Goal: Task Accomplishment & Management: Use online tool/utility

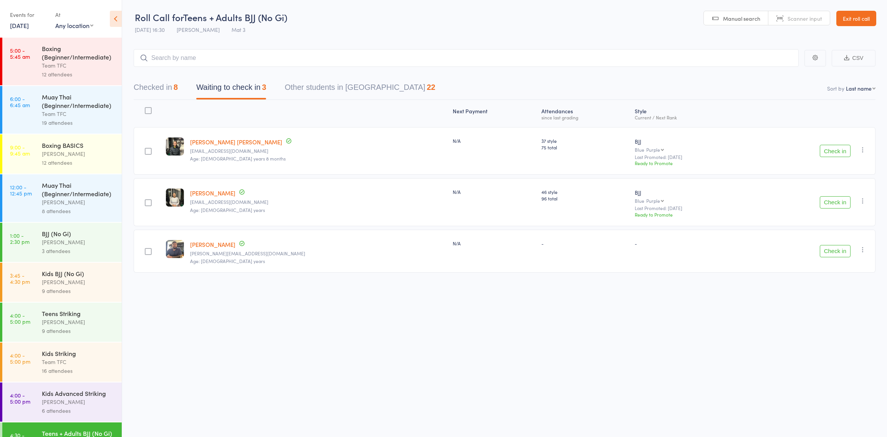
click at [870, 25] on link "Exit roll call" at bounding box center [856, 18] width 40 height 15
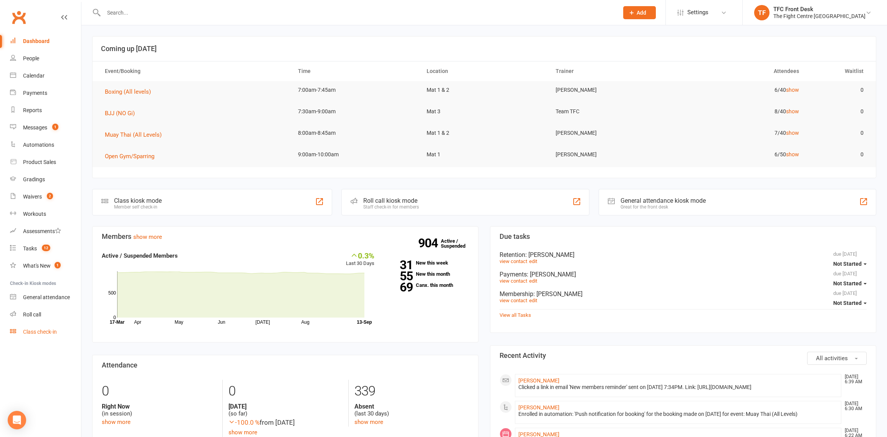
click at [18, 333] on link "Class check-in" at bounding box center [45, 331] width 71 height 17
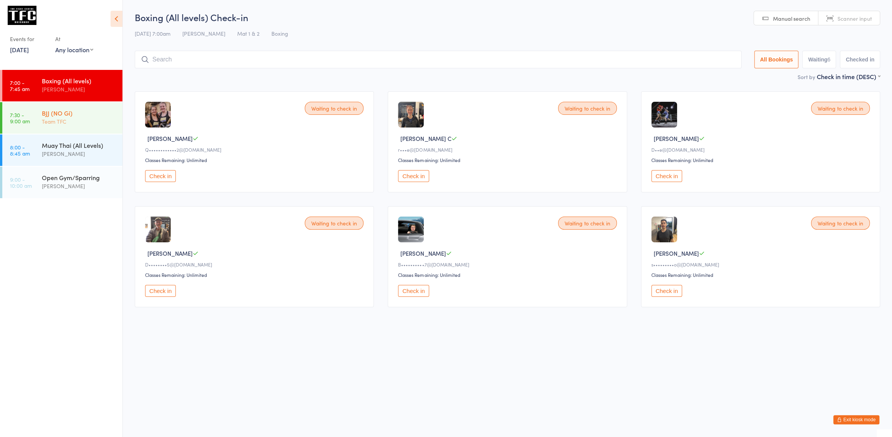
click at [75, 107] on div "BJJ (NO Gi) Team TFC" at bounding box center [82, 117] width 81 height 30
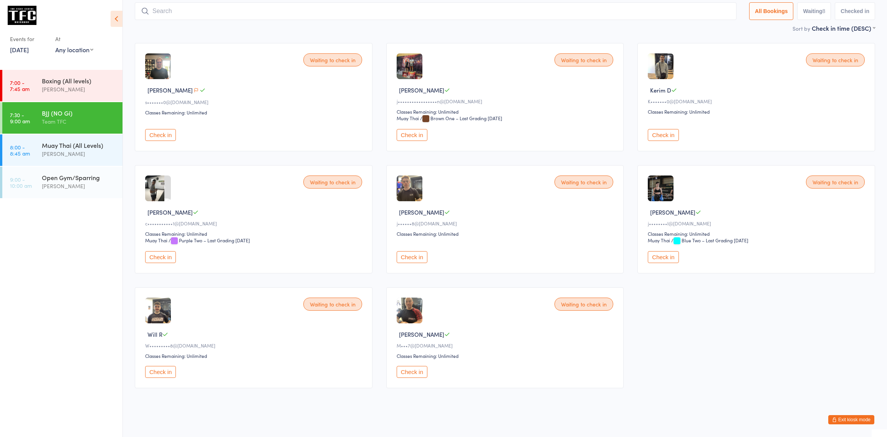
scroll to position [54, 0]
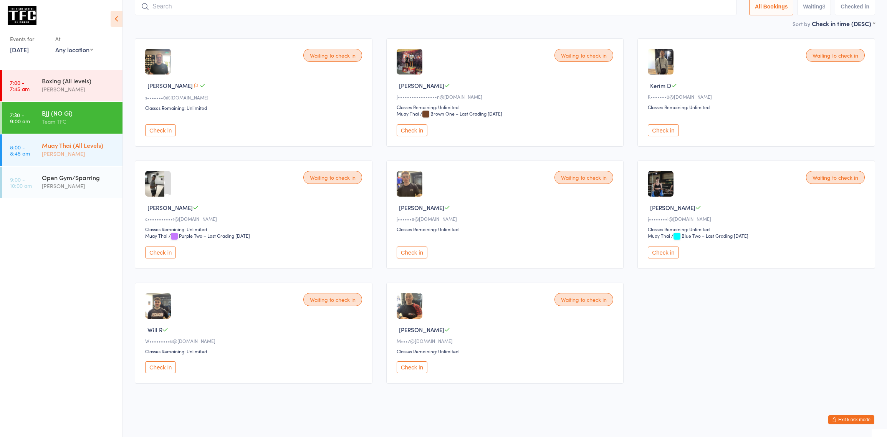
click at [89, 152] on div "[PERSON_NAME]" at bounding box center [79, 153] width 74 height 9
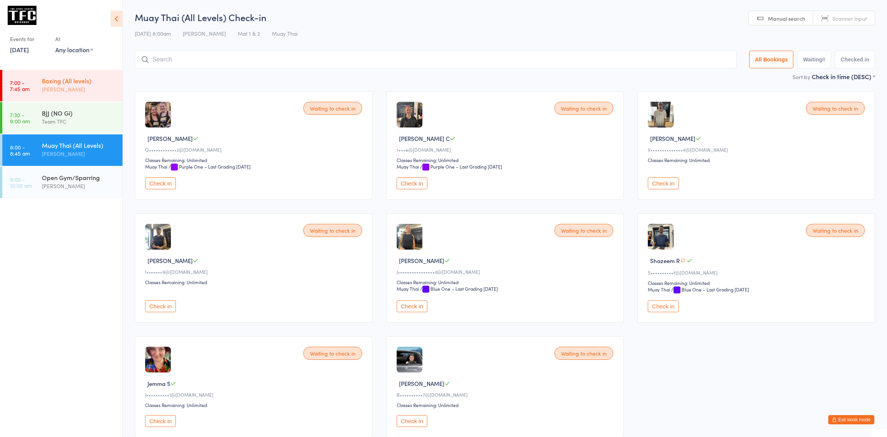
click at [72, 93] on div "[PERSON_NAME]" at bounding box center [79, 89] width 74 height 9
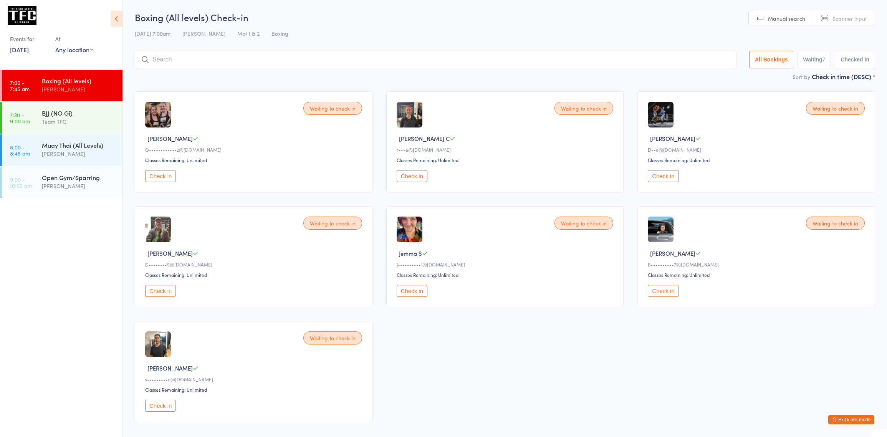
click at [69, 79] on div "Boxing (All levels)" at bounding box center [79, 80] width 74 height 8
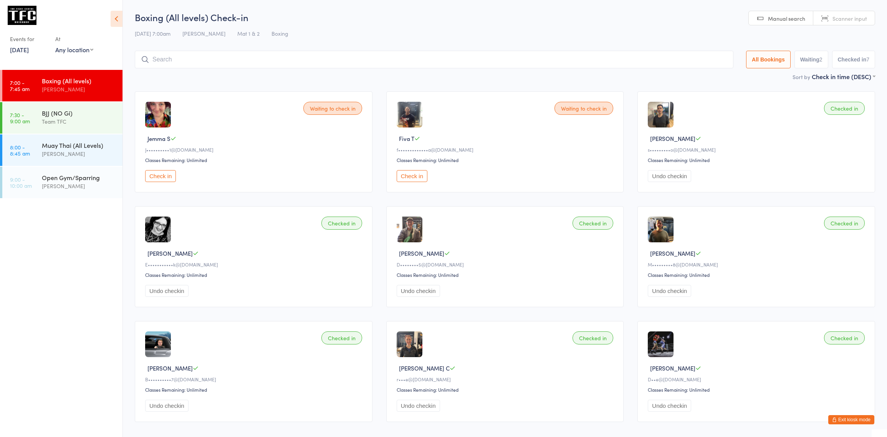
click at [80, 86] on div "[PERSON_NAME]" at bounding box center [79, 89] width 74 height 9
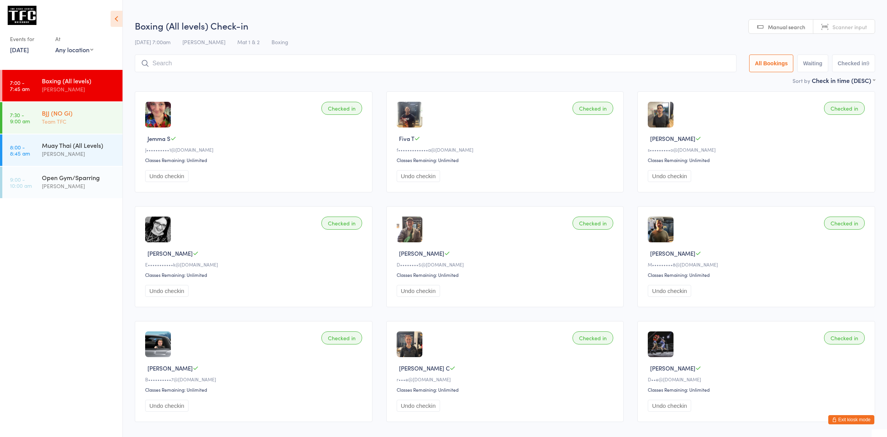
click at [111, 119] on div "Team TFC" at bounding box center [79, 121] width 74 height 9
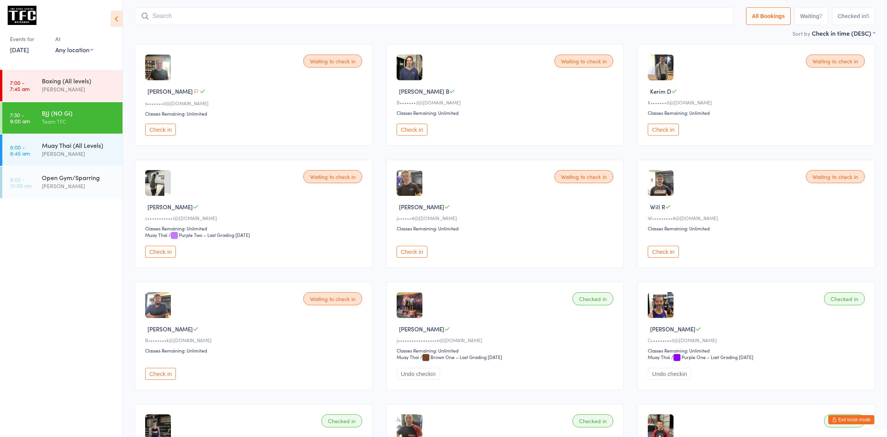
scroll to position [51, 0]
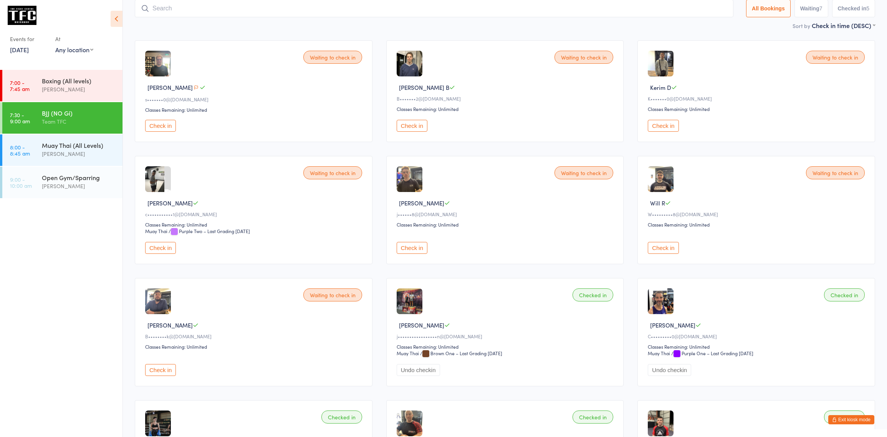
click at [92, 116] on div "BJJ (NO Gi)" at bounding box center [79, 113] width 74 height 8
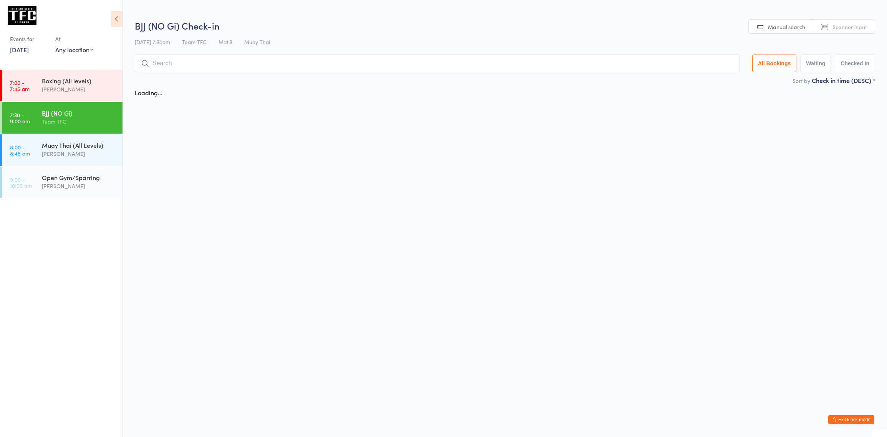
scroll to position [0, 0]
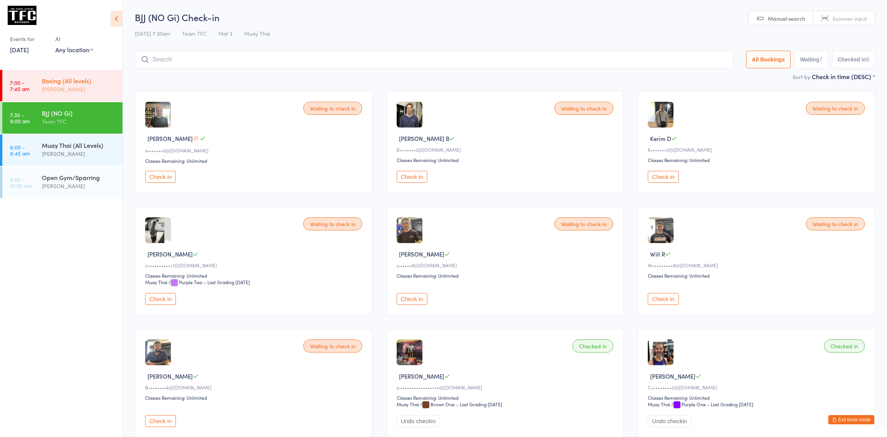
click at [87, 78] on div "Boxing (All levels)" at bounding box center [79, 80] width 74 height 8
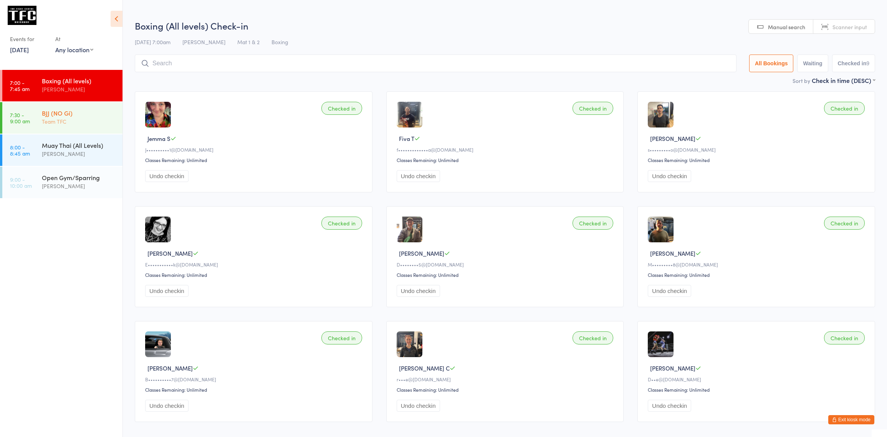
click at [89, 114] on div "BJJ (NO Gi)" at bounding box center [79, 113] width 74 height 8
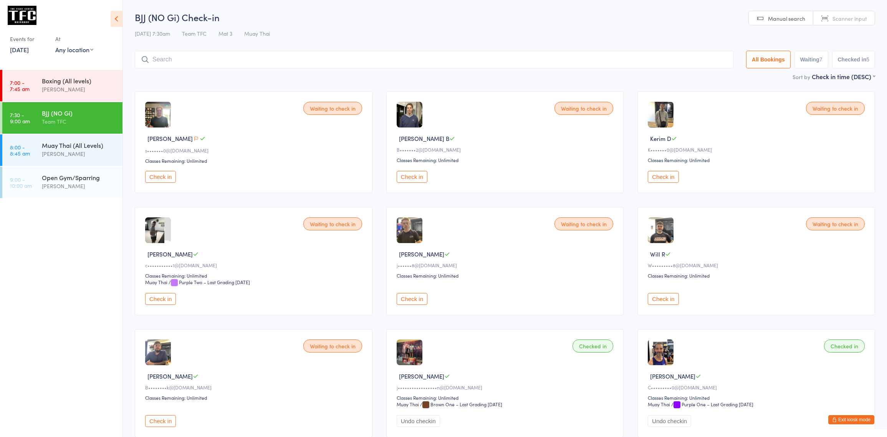
click at [105, 123] on div "Team TFC" at bounding box center [79, 121] width 74 height 9
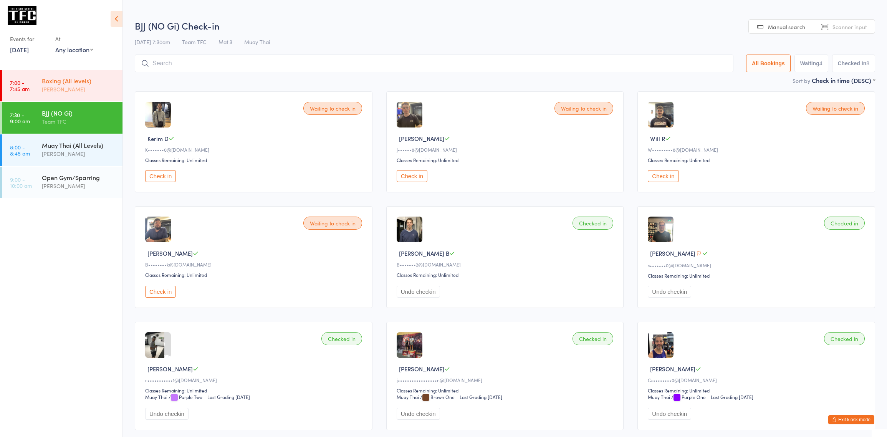
click at [77, 81] on div "Boxing (All levels)" at bounding box center [79, 80] width 74 height 8
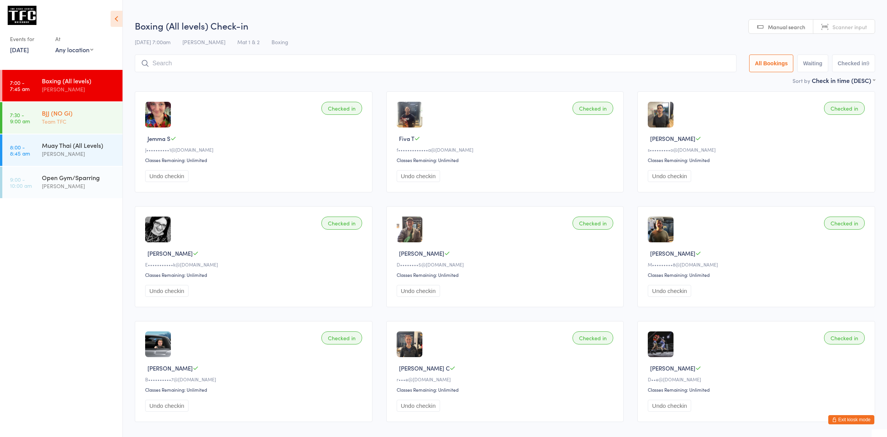
click at [58, 125] on div "Team TFC" at bounding box center [79, 121] width 74 height 9
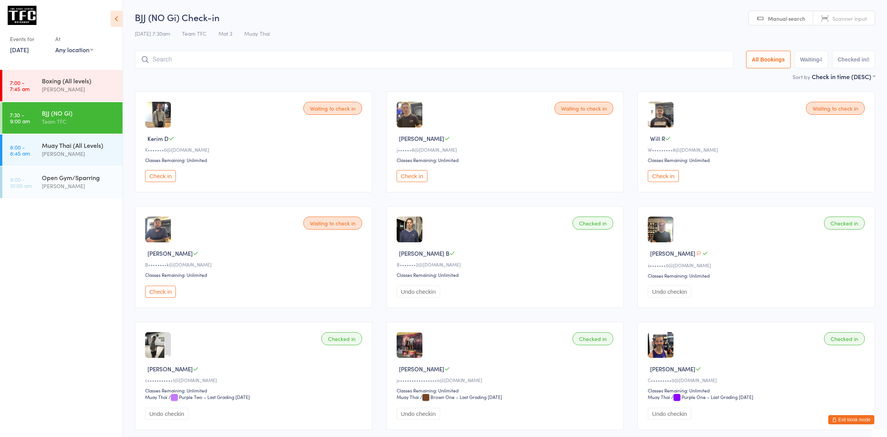
click at [659, 183] on div "Waiting to check in Will R W•••••••••8@gmail.com Classes Remaining: Unlimited C…" at bounding box center [756, 141] width 238 height 101
click at [658, 177] on button "Check in" at bounding box center [662, 176] width 31 height 12
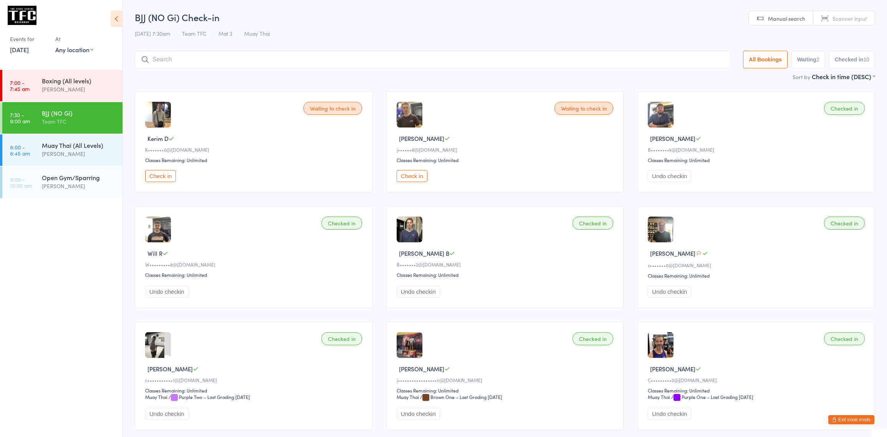
click at [83, 127] on div "BJJ (NO Gi) Team TFC" at bounding box center [82, 117] width 81 height 30
click at [64, 91] on div "[PERSON_NAME]" at bounding box center [79, 89] width 74 height 9
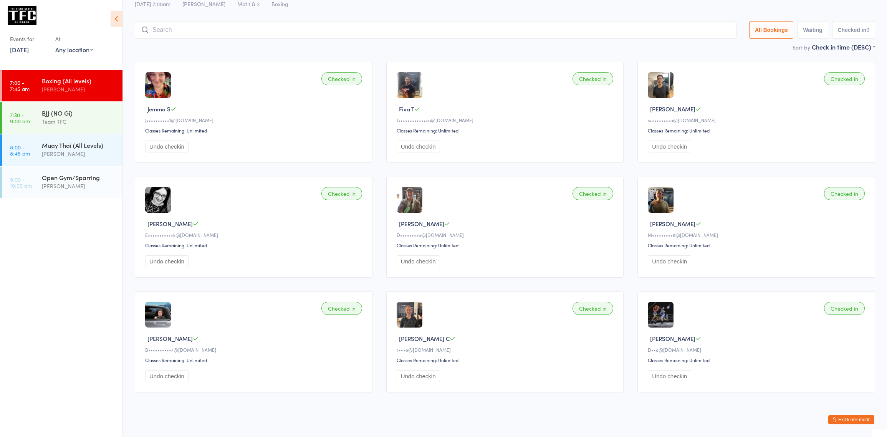
scroll to position [39, 0]
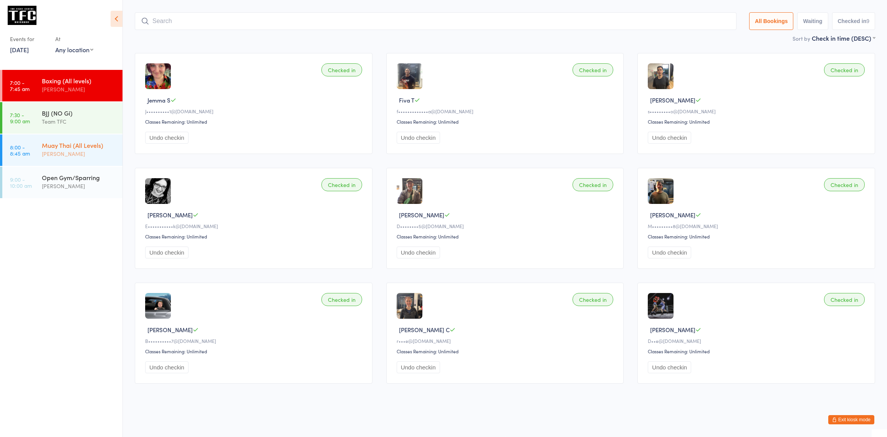
click at [91, 138] on div "Muay Thai (All Levels) Dan Hearn" at bounding box center [82, 149] width 81 height 30
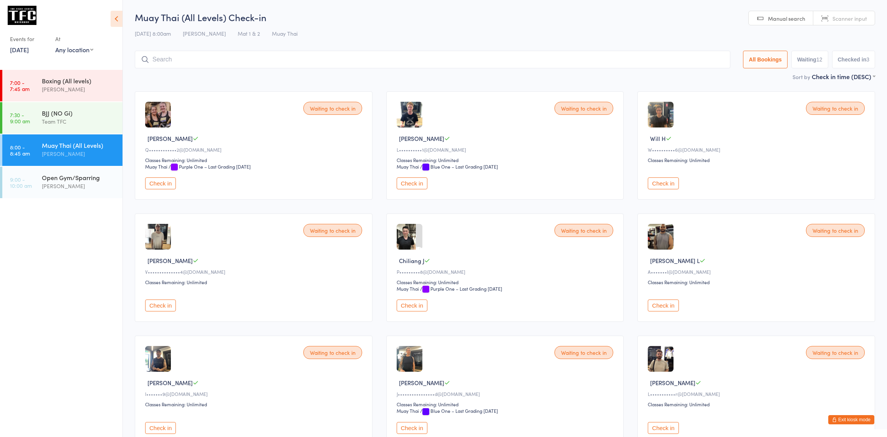
click at [48, 151] on div "[PERSON_NAME]" at bounding box center [79, 153] width 74 height 9
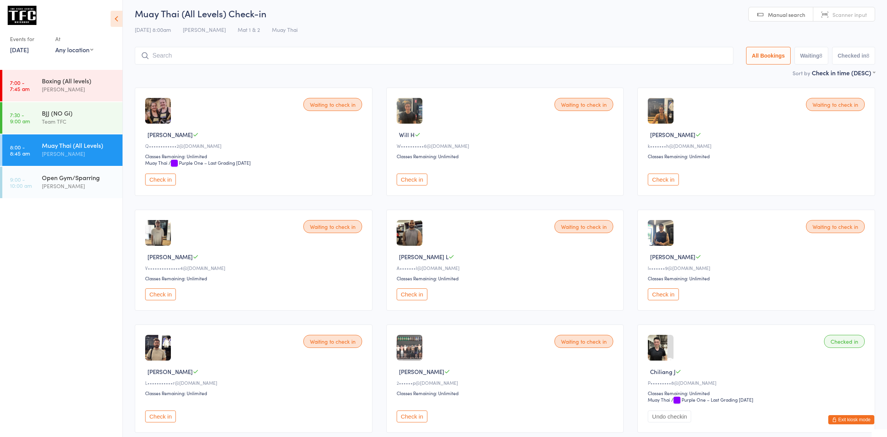
scroll to position [4, 0]
click at [61, 181] on div "Open Gym/Sparring" at bounding box center [79, 177] width 74 height 8
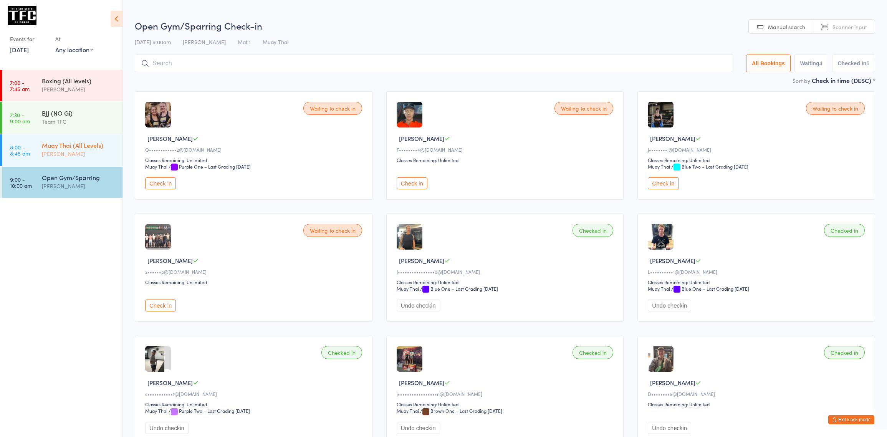
click at [68, 145] on div "Muay Thai (All Levels)" at bounding box center [79, 145] width 74 height 8
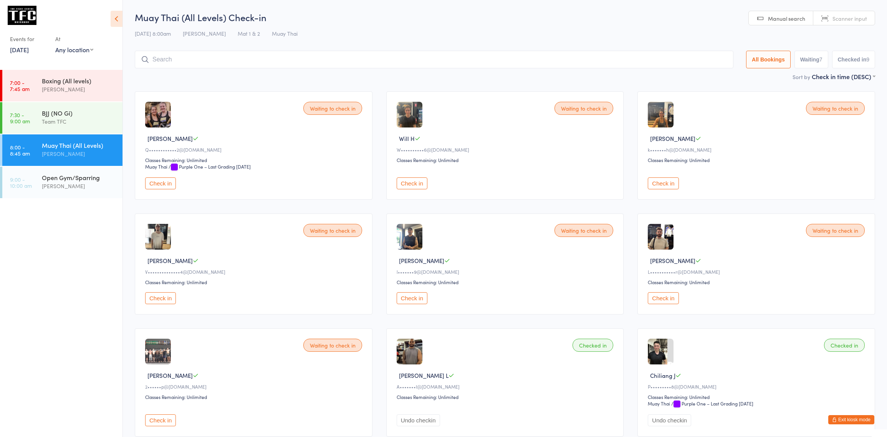
click at [118, 17] on icon at bounding box center [117, 19] width 12 height 16
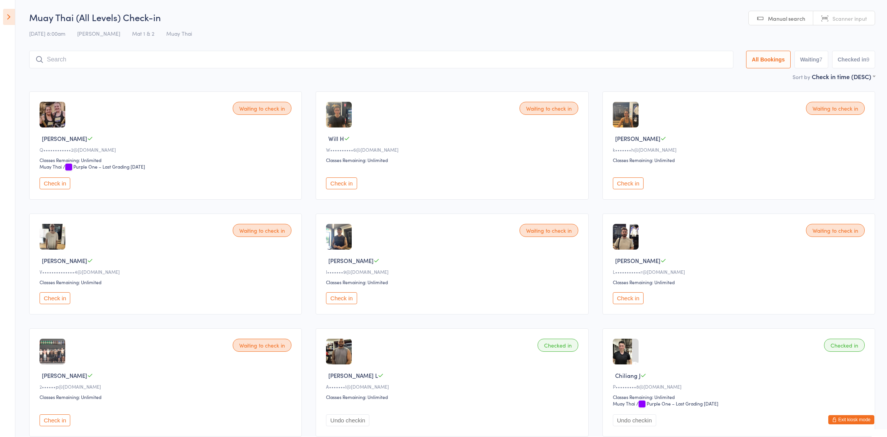
click at [6, 17] on icon at bounding box center [9, 17] width 12 height 16
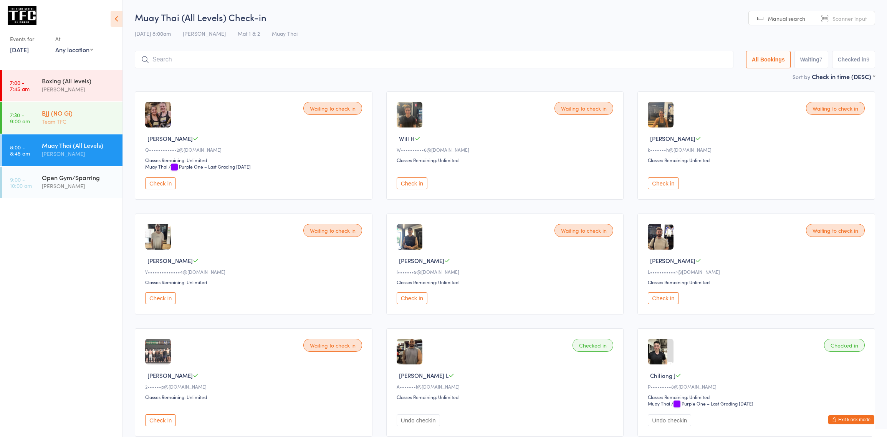
click at [42, 124] on div "Team TFC" at bounding box center [79, 121] width 74 height 9
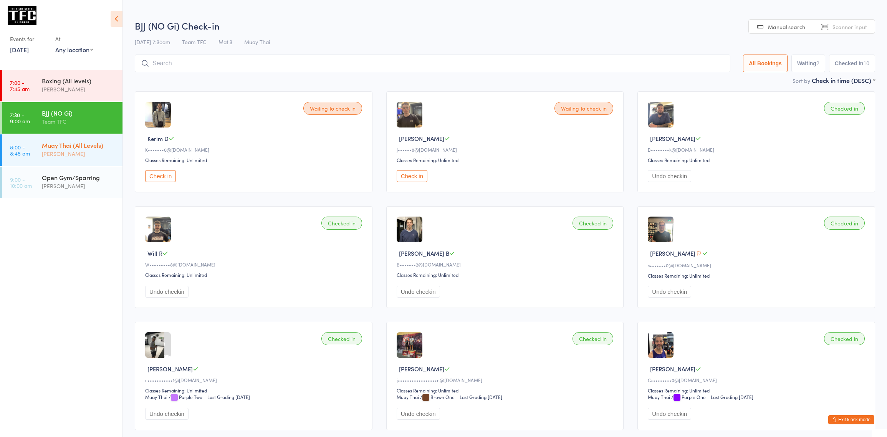
click at [95, 147] on div "Muay Thai (All Levels)" at bounding box center [79, 145] width 74 height 8
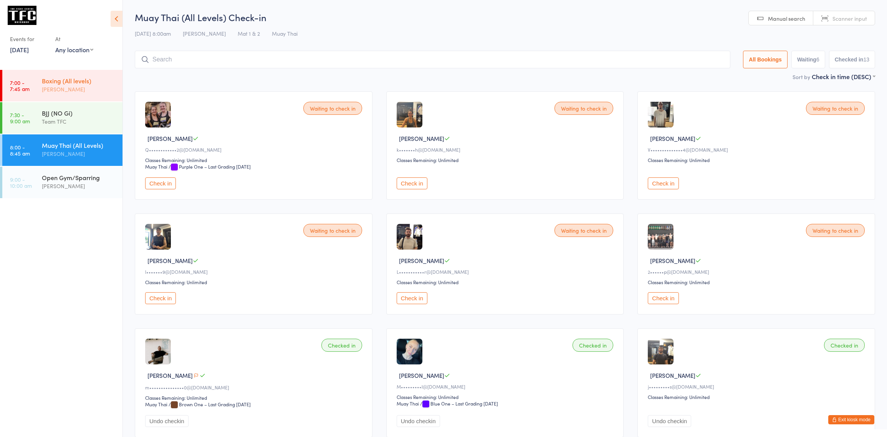
click at [75, 101] on link "7:00 - 7:45 am Boxing (All levels) [PERSON_NAME]" at bounding box center [62, 85] width 120 height 31
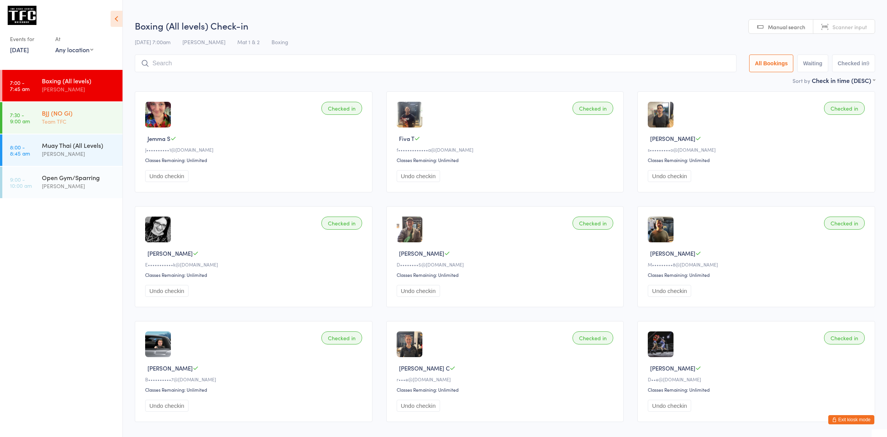
click at [75, 117] on div "Team TFC" at bounding box center [79, 121] width 74 height 9
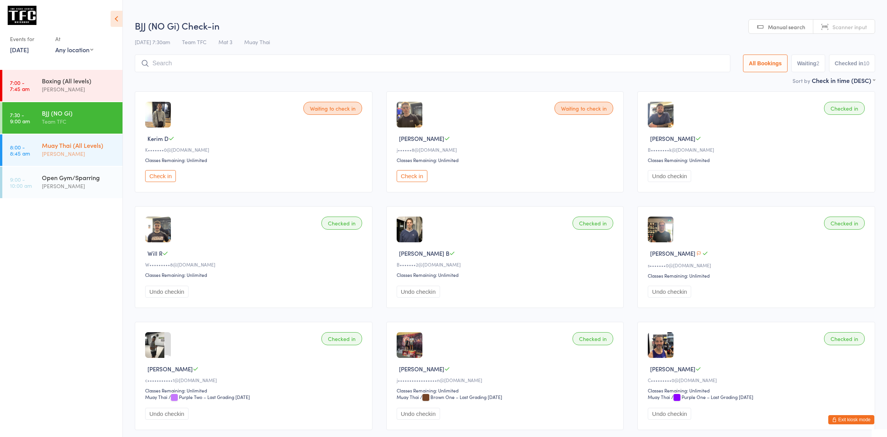
click at [43, 152] on div "[PERSON_NAME]" at bounding box center [79, 153] width 74 height 9
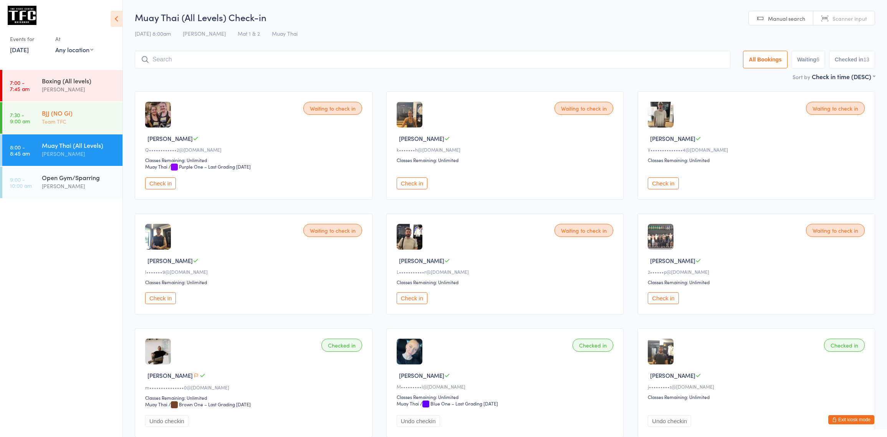
click at [91, 124] on div "Team TFC" at bounding box center [79, 121] width 74 height 9
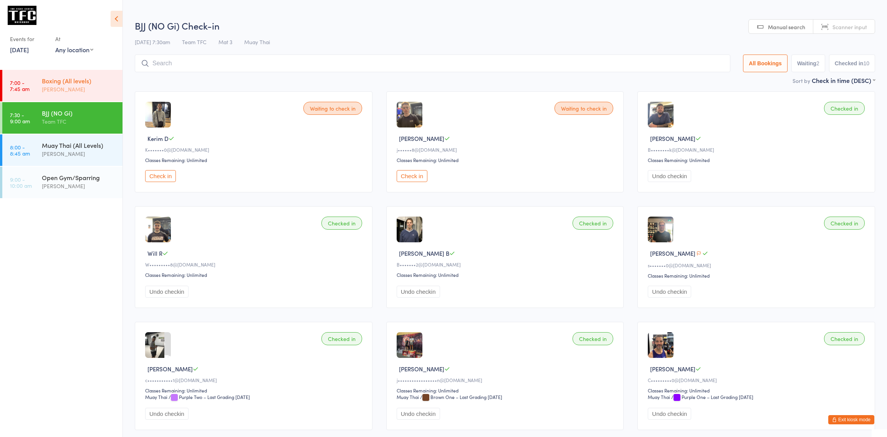
click at [87, 89] on div "[PERSON_NAME]" at bounding box center [79, 89] width 74 height 9
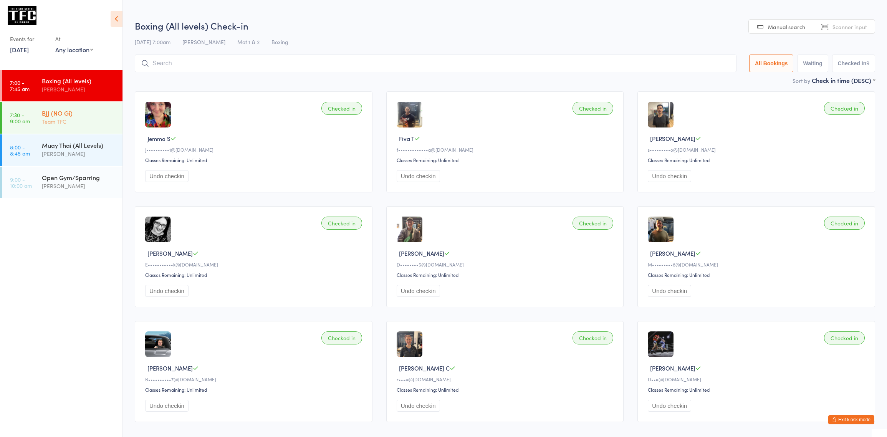
click at [80, 111] on div "BJJ (NO Gi)" at bounding box center [79, 113] width 74 height 8
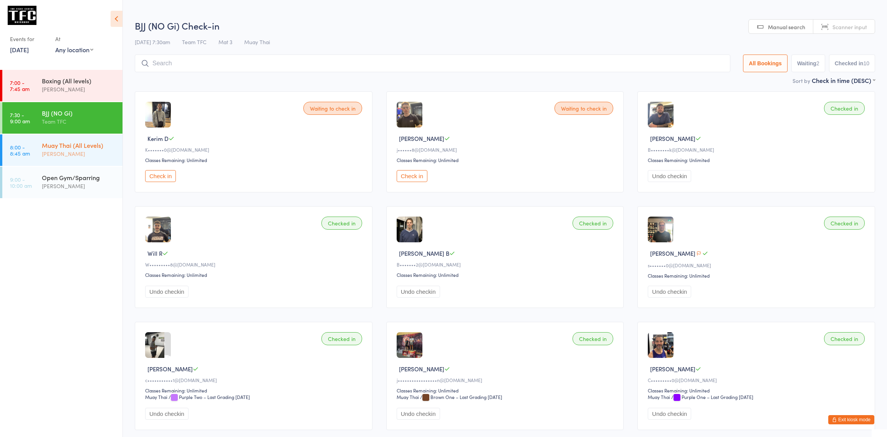
click at [65, 160] on div "Muay Thai (All Levels) Dan Hearn" at bounding box center [82, 149] width 81 height 30
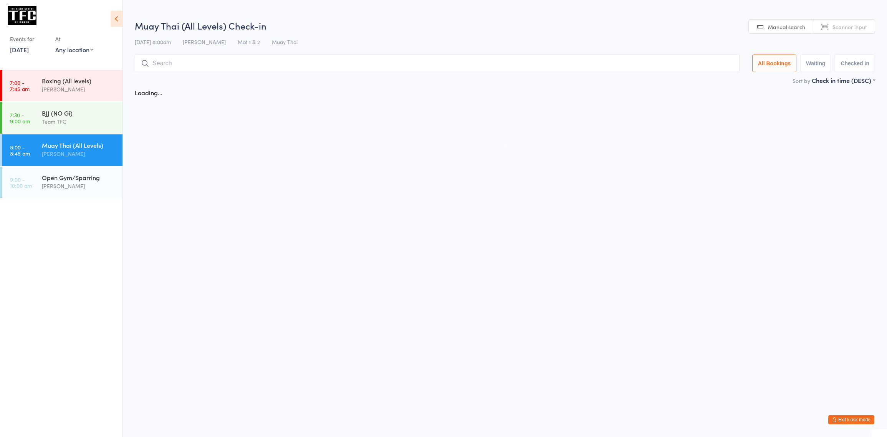
click at [81, 208] on ul "7:00 - 7:45 am Boxing (All levels) Dan Hearn 7:30 - 9:00 am BJJ (NO Gi) Team TF…" at bounding box center [61, 253] width 122 height 367
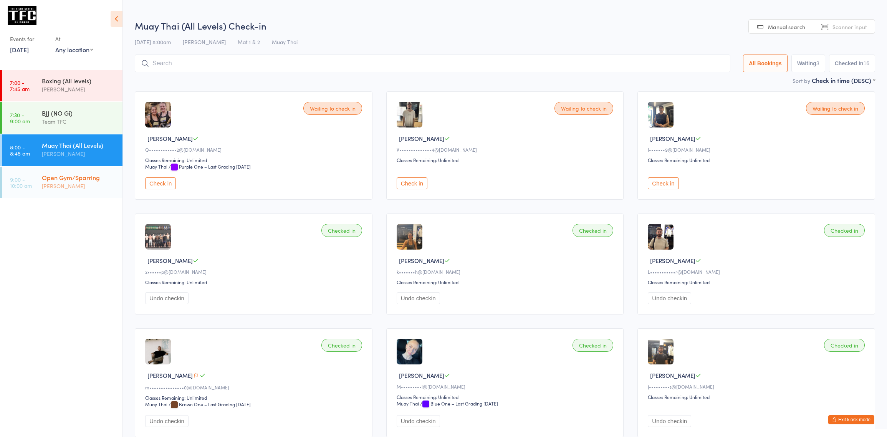
click at [81, 188] on div "[PERSON_NAME]" at bounding box center [79, 186] width 74 height 9
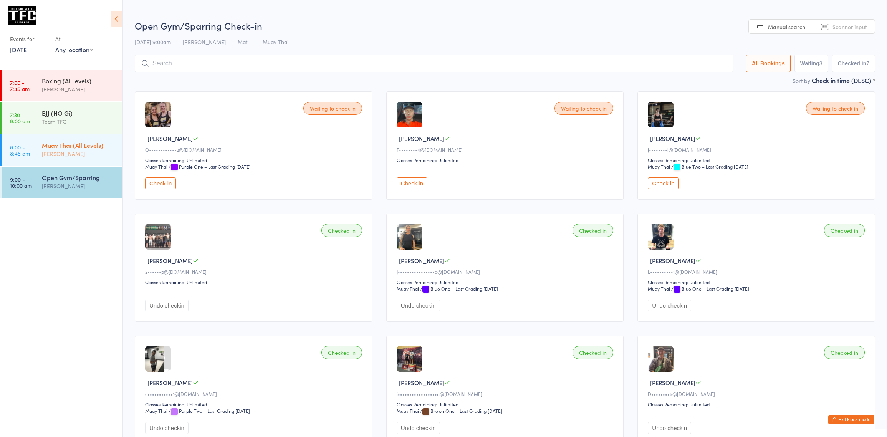
click at [84, 141] on div "Muay Thai (All Levels)" at bounding box center [79, 145] width 74 height 8
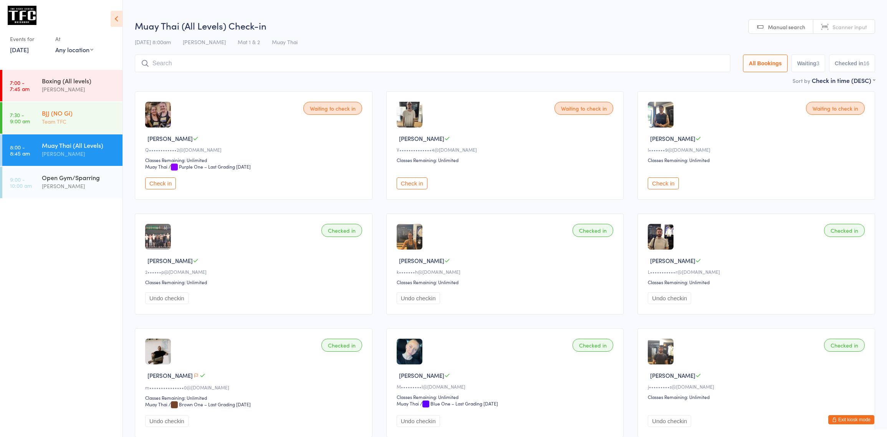
click at [92, 123] on div "Team TFC" at bounding box center [79, 121] width 74 height 9
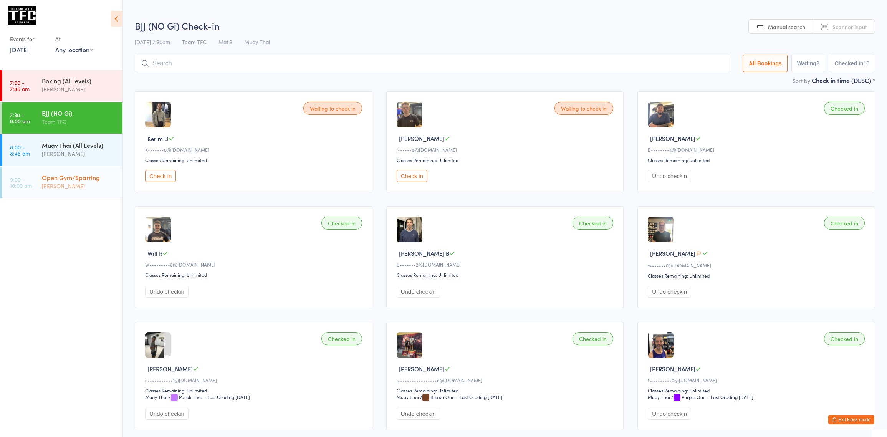
click at [36, 174] on link "9:00 - 10:00 am Open Gym/Sparring Dan Hearn" at bounding box center [62, 182] width 120 height 31
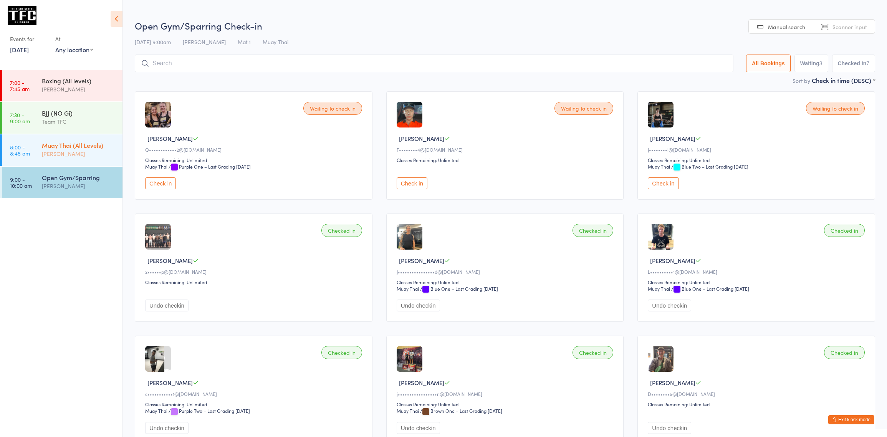
click at [55, 160] on div "Muay Thai (All Levels) Dan Hearn" at bounding box center [82, 149] width 81 height 30
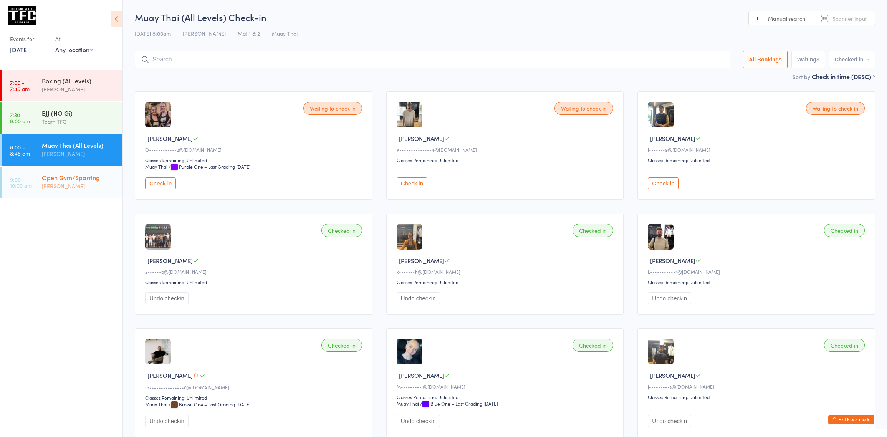
click at [75, 176] on div "Open Gym/Sparring" at bounding box center [79, 177] width 74 height 8
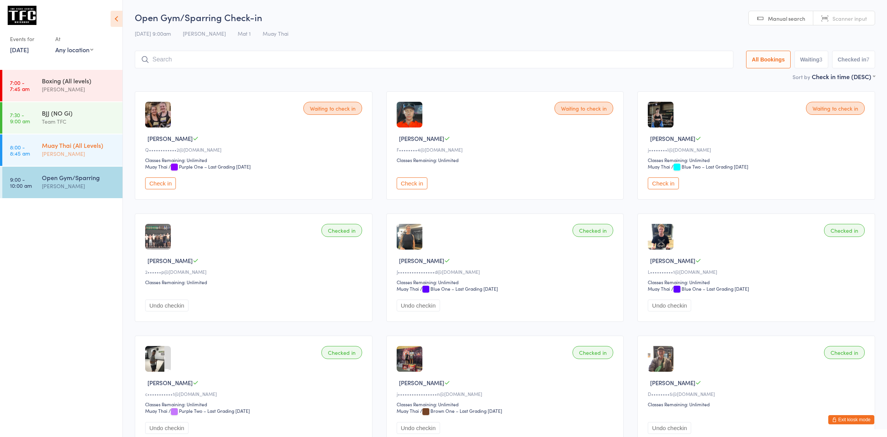
click at [67, 144] on div "Muay Thai (All Levels)" at bounding box center [79, 145] width 74 height 8
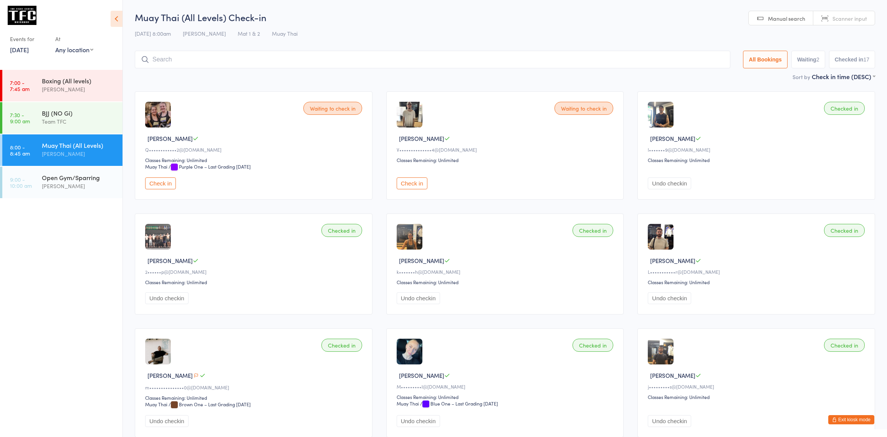
click at [61, 139] on div "Muay Thai (All Levels) Dan Hearn" at bounding box center [82, 149] width 81 height 30
click at [91, 118] on div "Team TFC" at bounding box center [79, 121] width 74 height 9
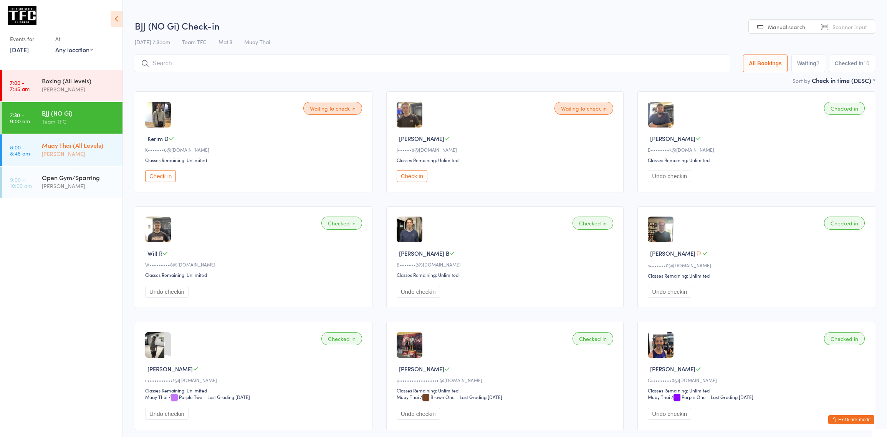
click at [83, 156] on div "[PERSON_NAME]" at bounding box center [79, 153] width 74 height 9
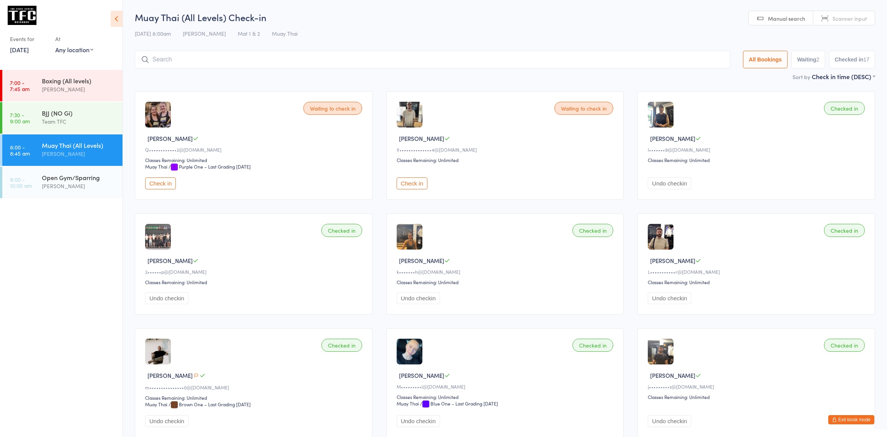
click at [76, 156] on div "[PERSON_NAME]" at bounding box center [79, 153] width 74 height 9
click at [54, 148] on div "Muay Thai (All Levels)" at bounding box center [79, 145] width 74 height 8
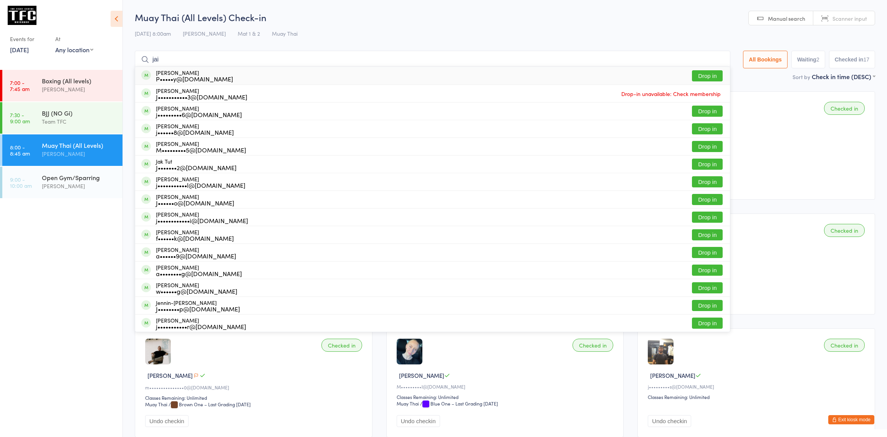
type input "jai"
click at [710, 78] on button "Drop in" at bounding box center [707, 75] width 31 height 11
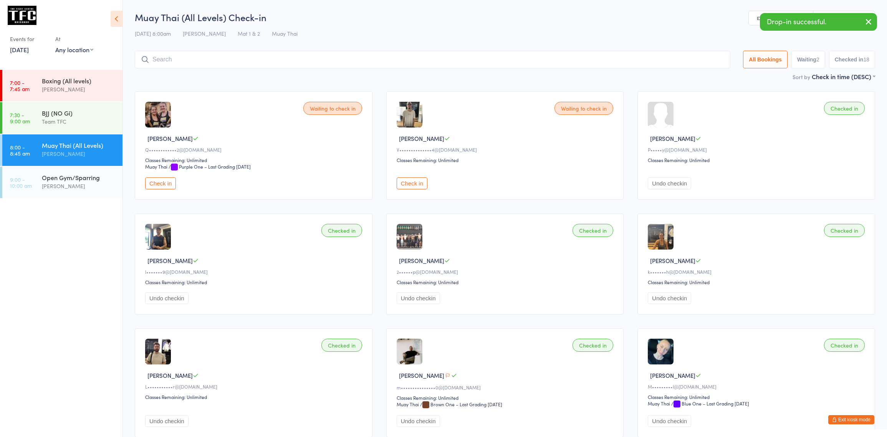
click at [441, 57] on input "search" at bounding box center [432, 60] width 595 height 18
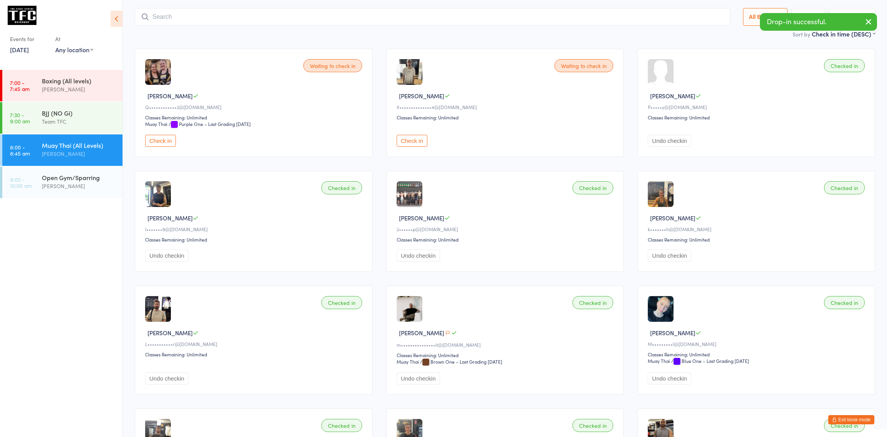
scroll to position [51, 0]
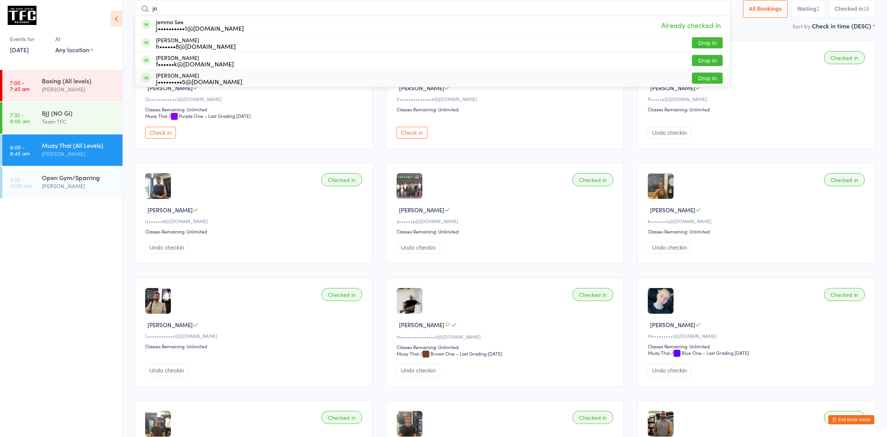
type input "j"
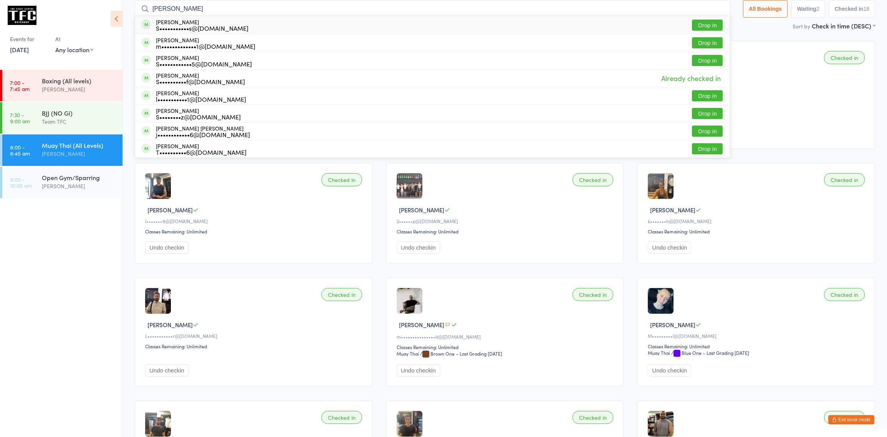
type input "shaun"
click at [700, 26] on button "Drop in" at bounding box center [707, 25] width 31 height 11
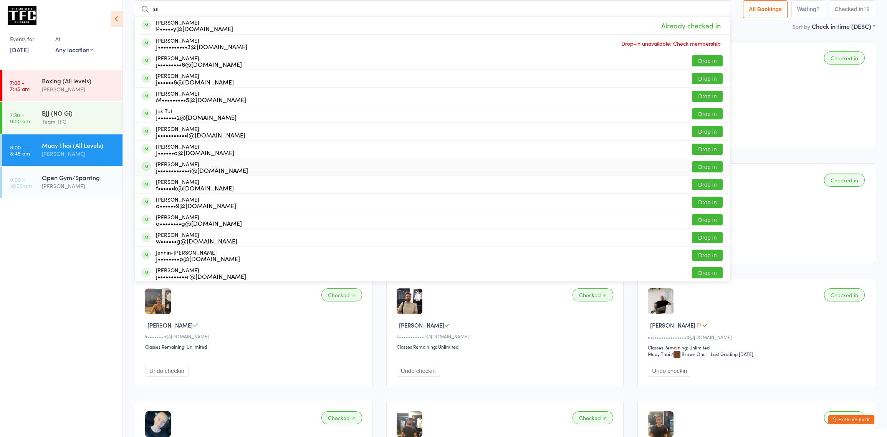
type input "jai"
click at [699, 165] on button "Drop in" at bounding box center [707, 166] width 31 height 11
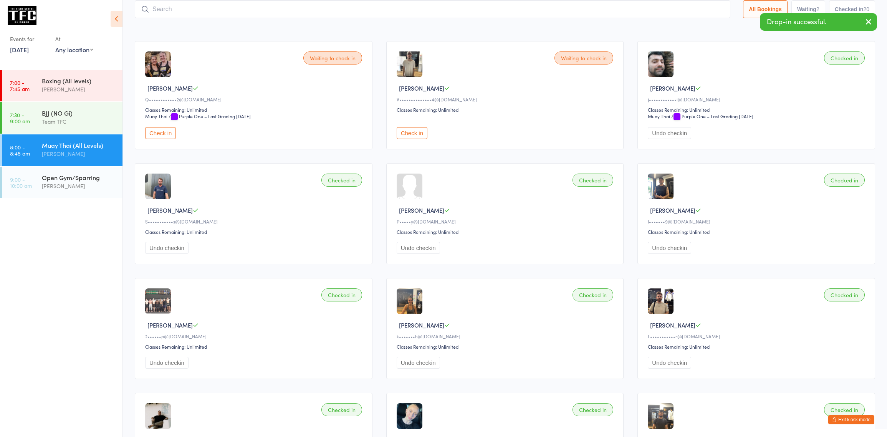
click at [416, 249] on button "Undo checkin" at bounding box center [417, 248] width 43 height 12
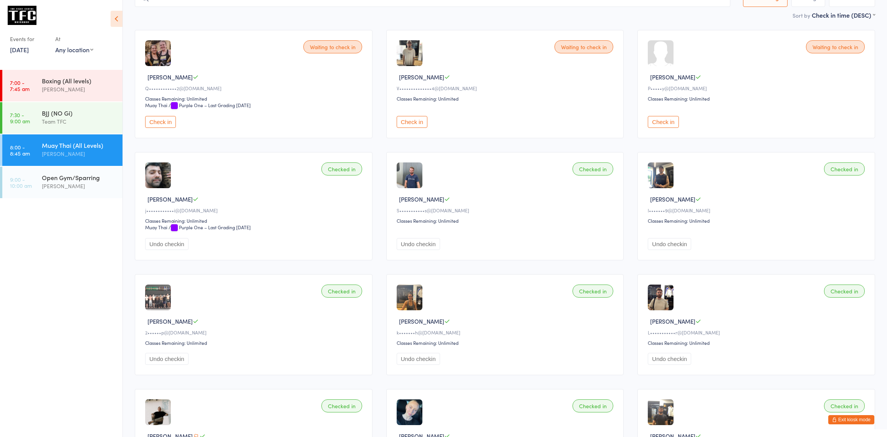
scroll to position [0, 0]
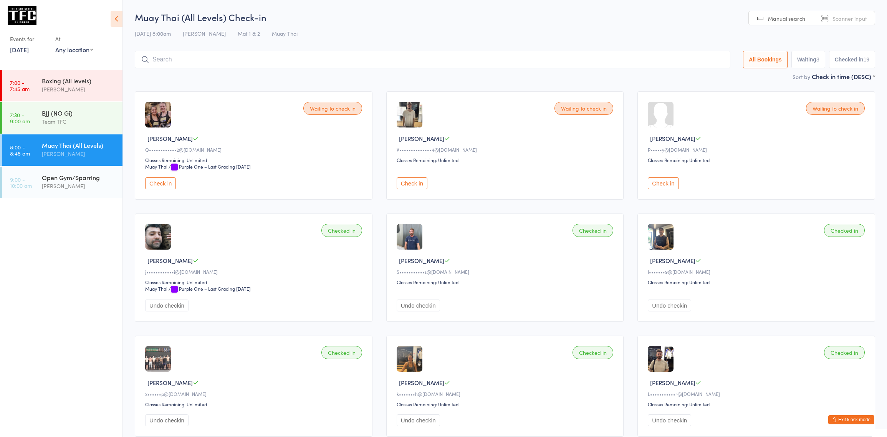
click at [168, 59] on input "search" at bounding box center [432, 60] width 595 height 18
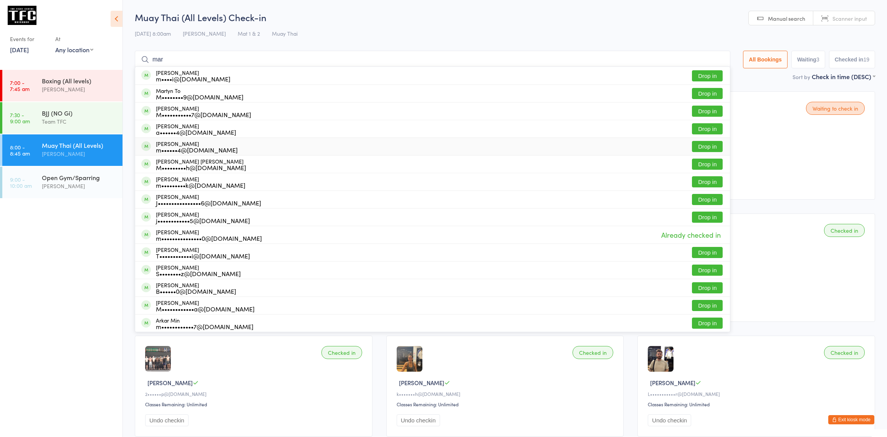
scroll to position [1, 0]
type input "m"
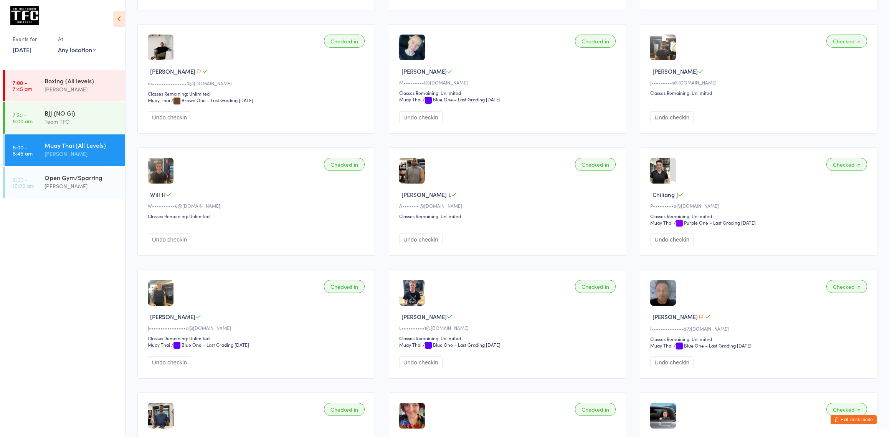
scroll to position [442, 0]
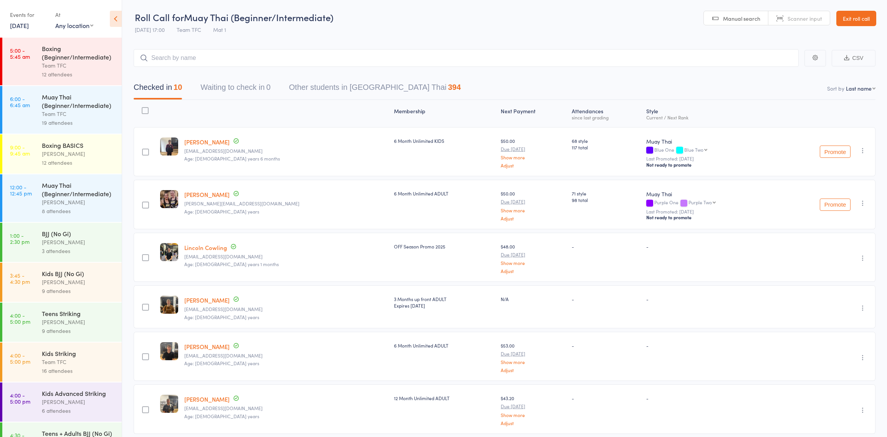
scroll to position [127, 0]
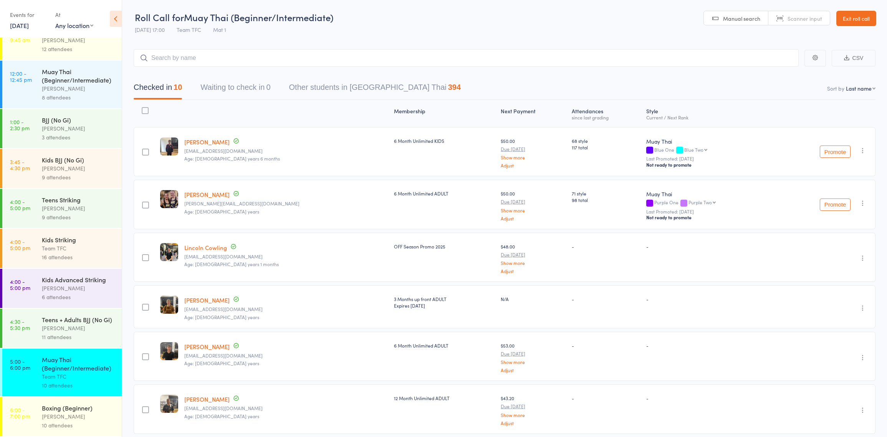
click at [854, 14] on link "Exit roll call" at bounding box center [856, 18] width 40 height 15
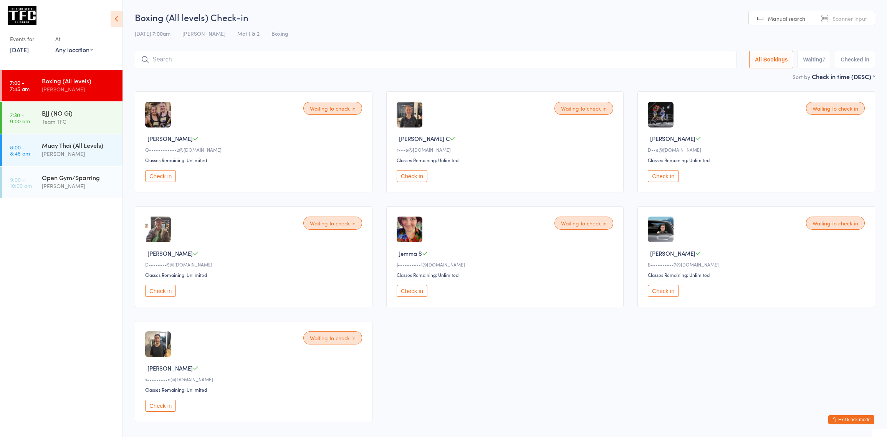
click at [51, 75] on div "Boxing (All levels) [PERSON_NAME]" at bounding box center [82, 85] width 81 height 30
